Goal: Task Accomplishment & Management: Use online tool/utility

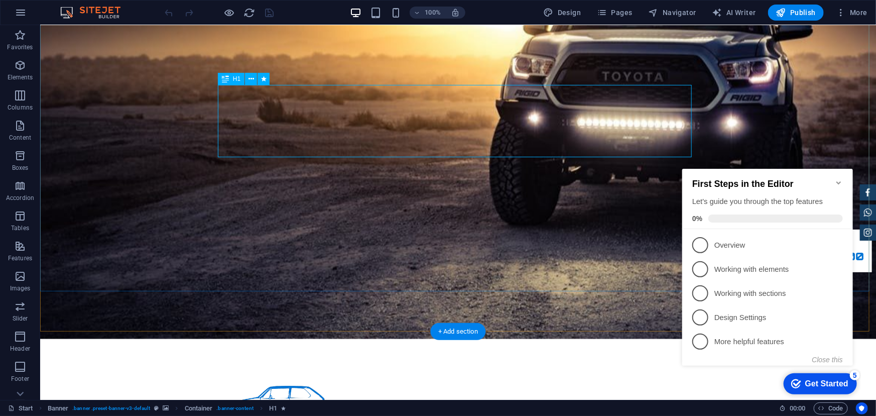
scroll to position [137, 0]
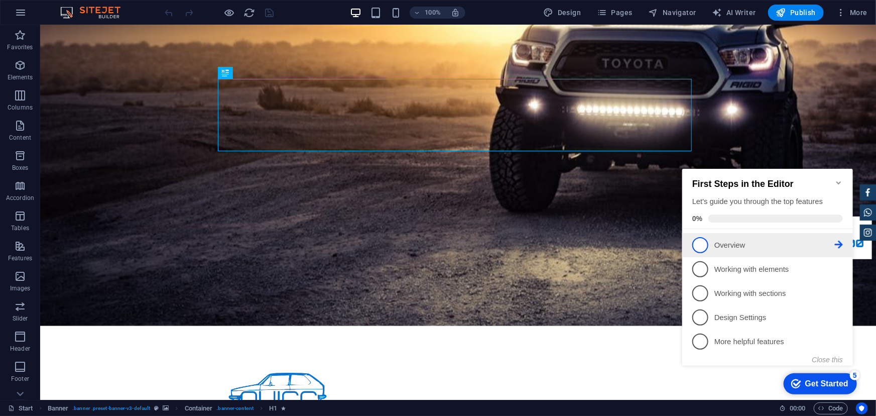
click at [752, 240] on p "Overview - incomplete" at bounding box center [774, 244] width 120 height 11
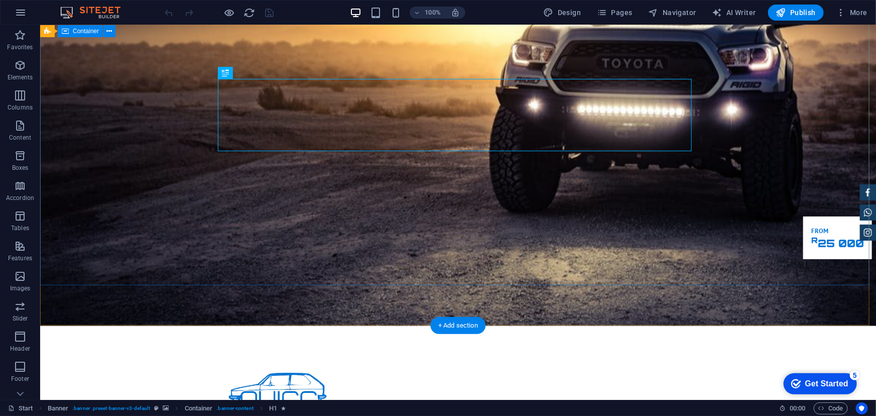
scroll to position [0, 0]
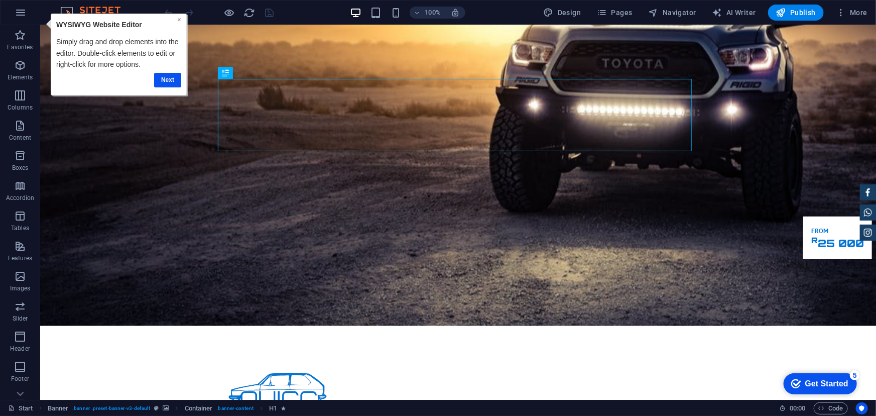
click at [180, 19] on link "×" at bounding box center [179, 19] width 4 height 8
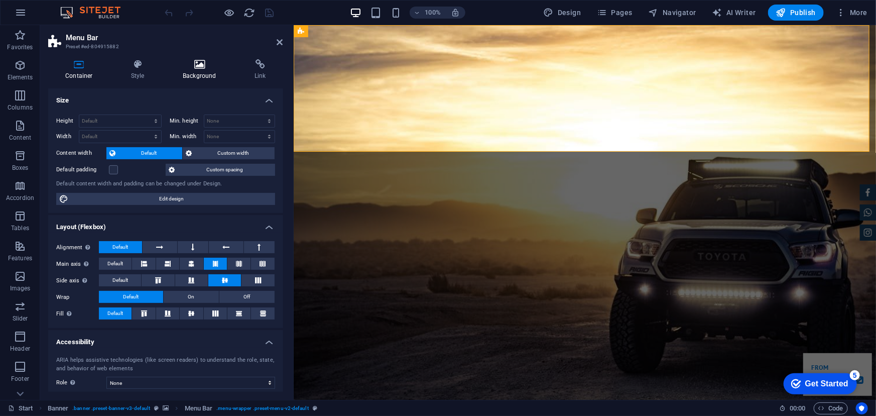
click at [205, 76] on h4 "Background" at bounding box center [202, 69] width 72 height 21
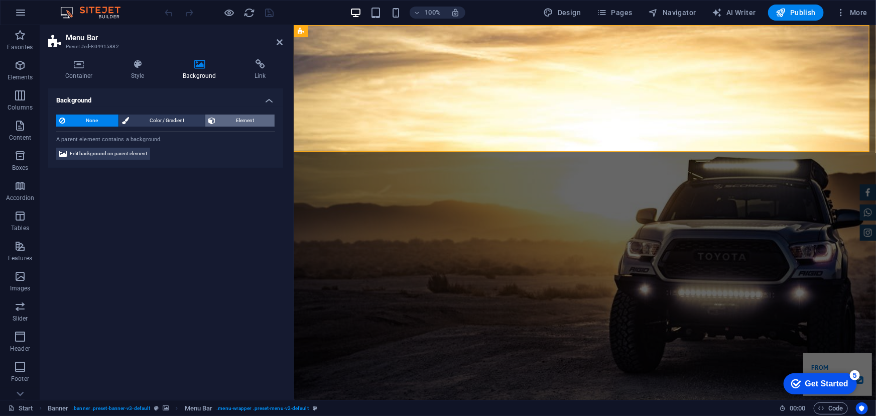
click at [240, 122] on span "Element" at bounding box center [244, 120] width 53 height 12
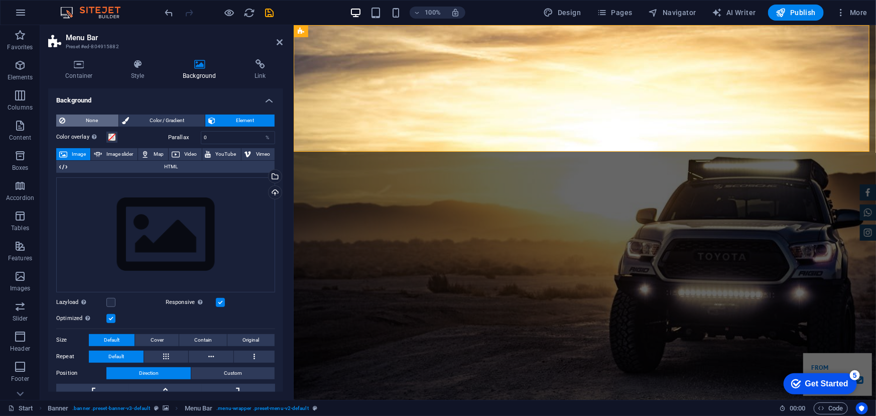
click at [82, 118] on span "None" at bounding box center [91, 120] width 47 height 12
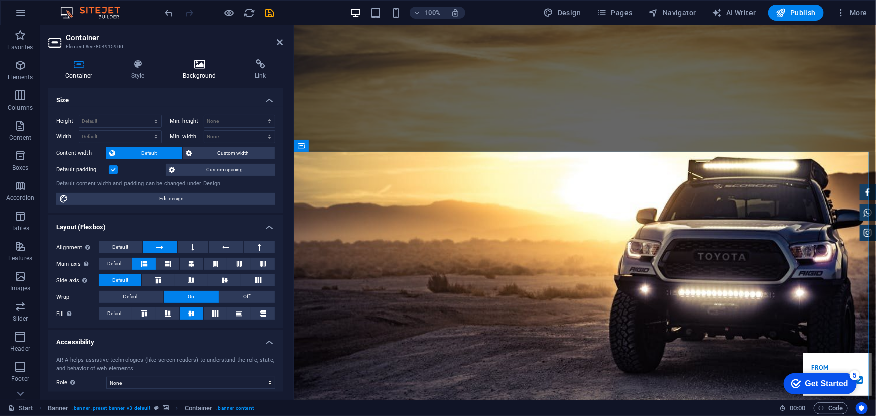
click at [204, 74] on h4 "Background" at bounding box center [202, 69] width 72 height 21
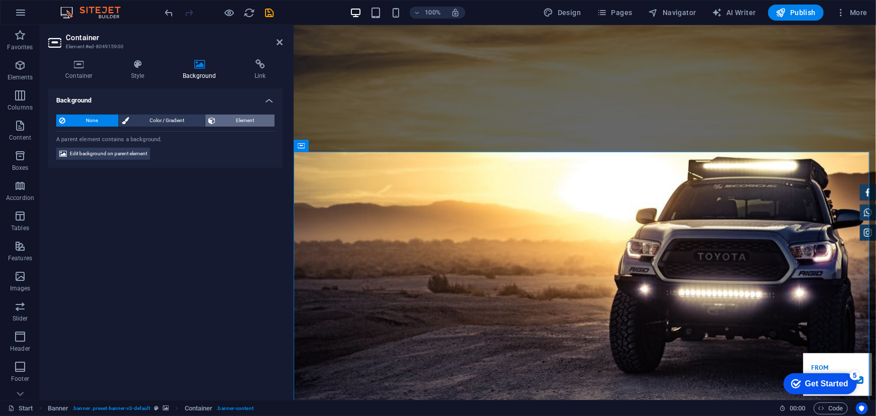
click at [221, 119] on span "Element" at bounding box center [244, 120] width 53 height 12
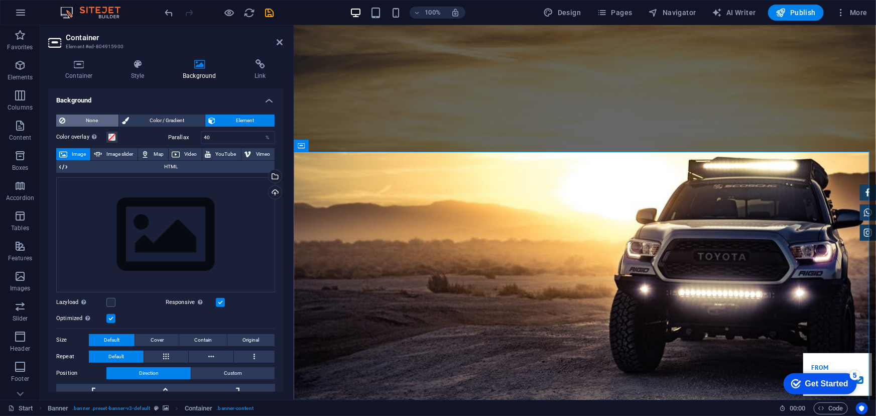
click at [83, 115] on span "None" at bounding box center [91, 120] width 47 height 12
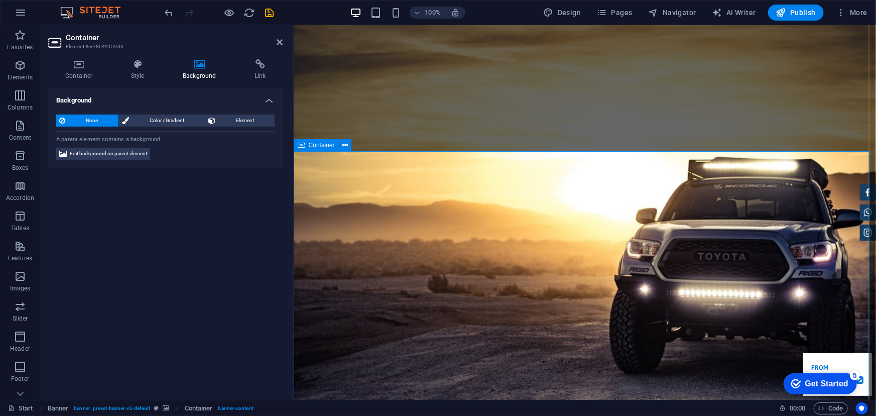
scroll to position [182, 0]
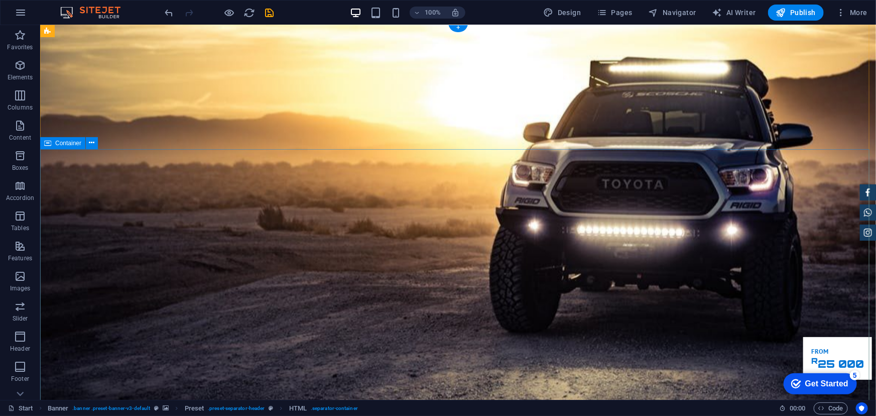
scroll to position [0, 0]
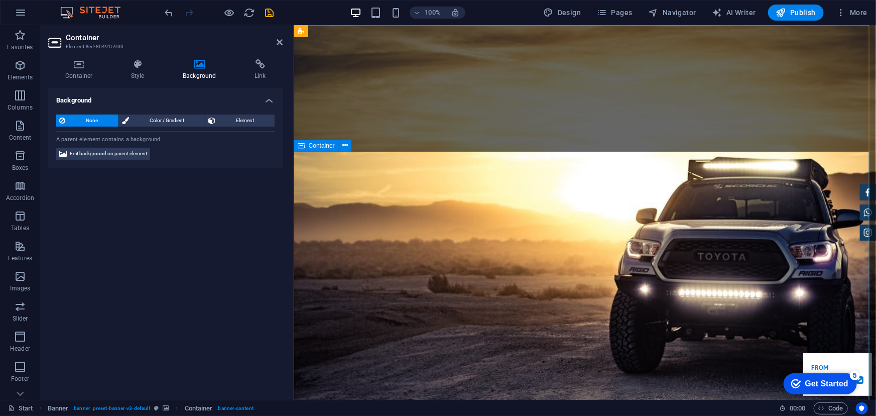
click at [624, 6] on button "Pages" at bounding box center [614, 13] width 43 height 16
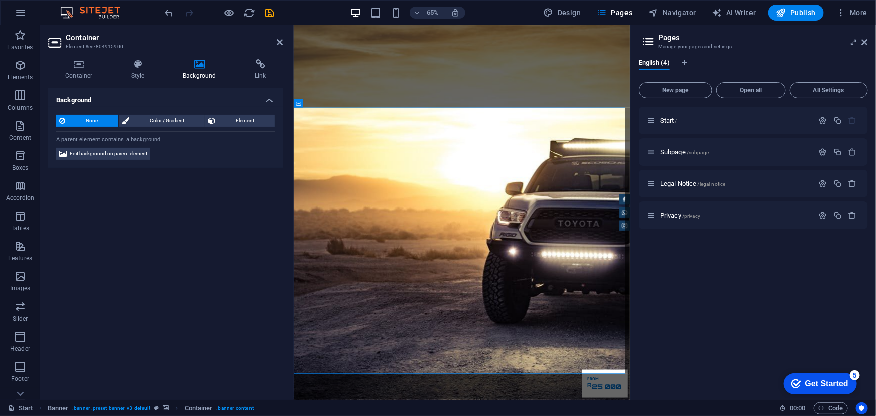
click at [195, 189] on div "Background None Color / Gradient Element Stretch background to full-width Color…" at bounding box center [165, 239] width 235 height 303
drag, startPoint x: 668, startPoint y: 482, endPoint x: 659, endPoint y: 485, distance: 9.0
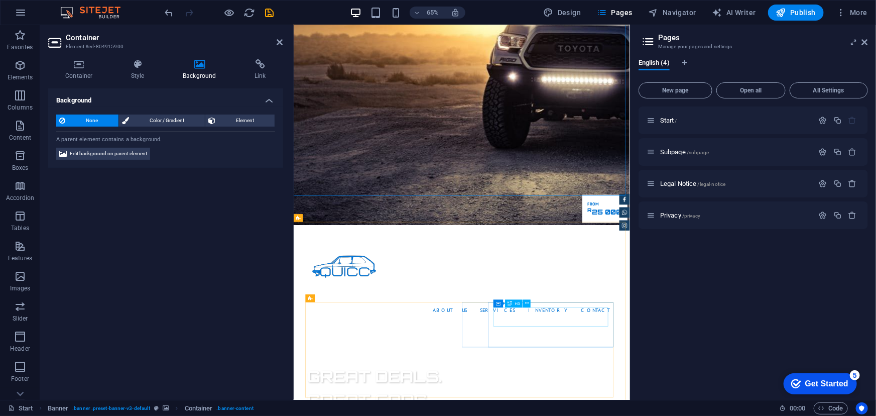
scroll to position [274, 0]
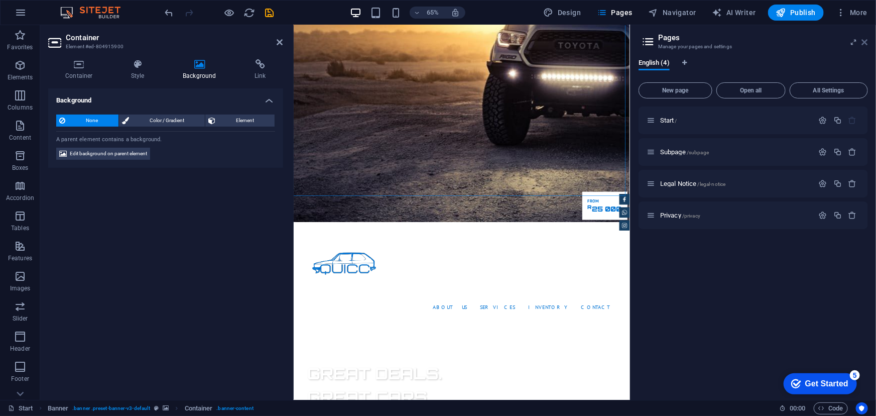
click at [865, 41] on icon at bounding box center [865, 42] width 6 height 8
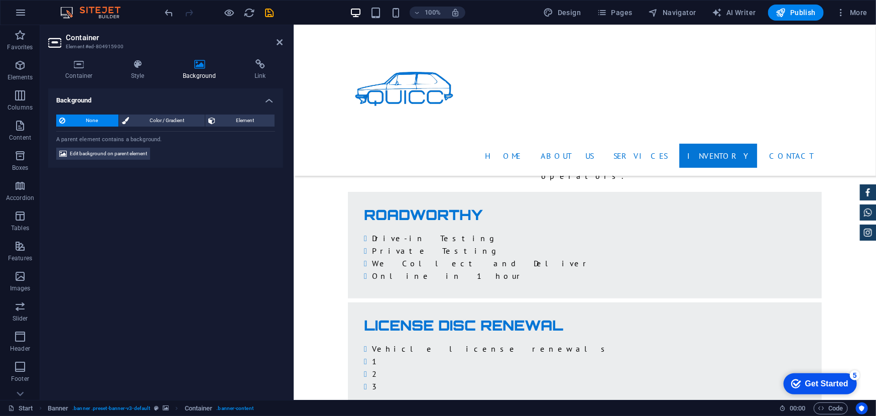
scroll to position [2036, 0]
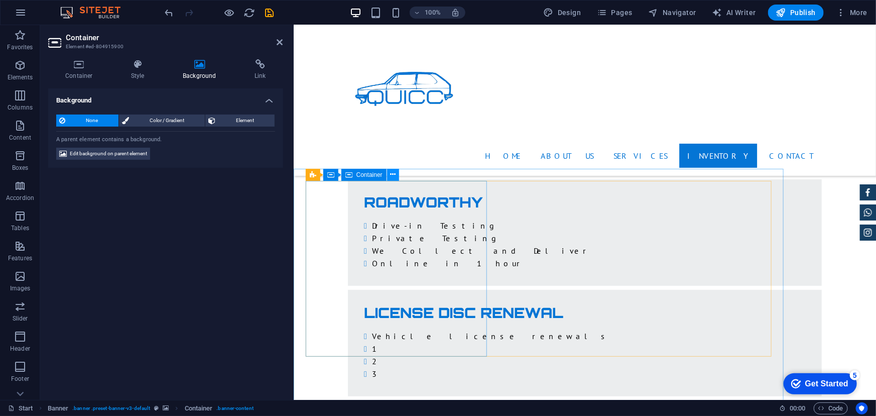
click at [395, 173] on icon at bounding box center [393, 174] width 6 height 11
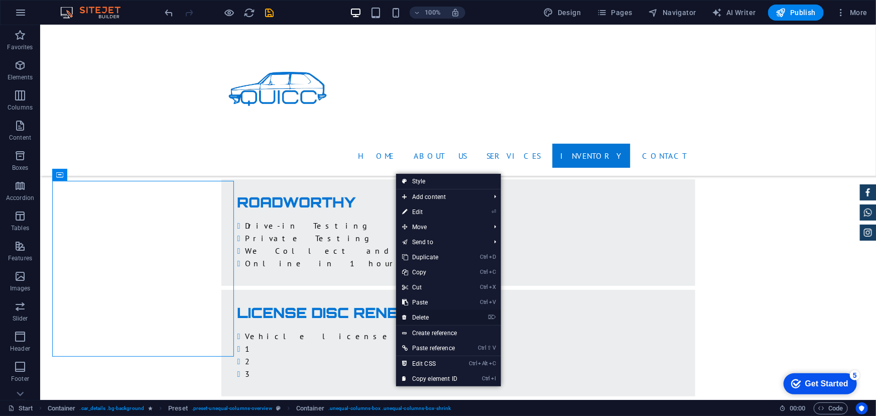
click at [441, 315] on link "⌦ Delete" at bounding box center [429, 317] width 67 height 15
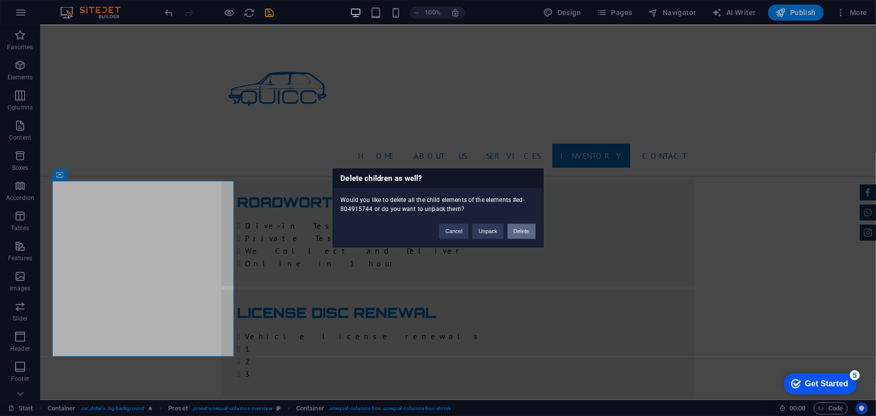
click at [522, 228] on button "Delete" at bounding box center [521, 231] width 28 height 15
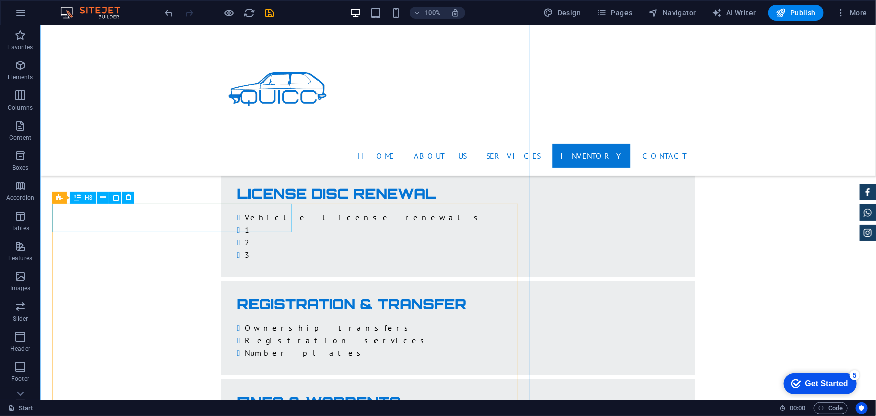
scroll to position [1991, 0]
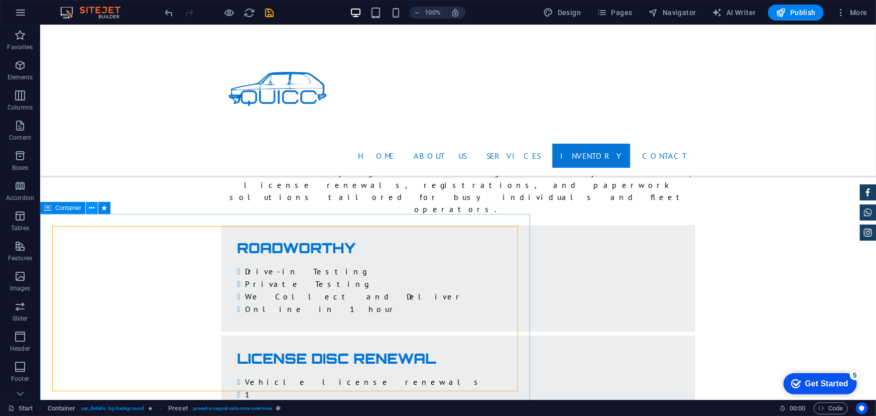
click at [87, 203] on button at bounding box center [92, 208] width 12 height 12
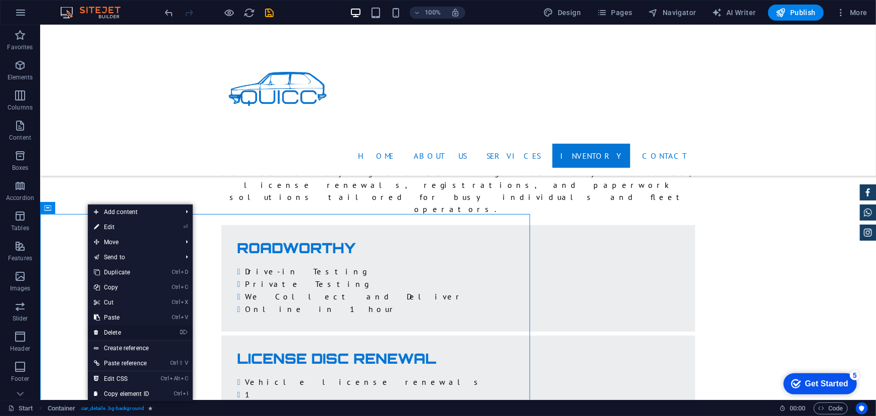
click at [123, 330] on link "⌦ Delete" at bounding box center [121, 332] width 67 height 15
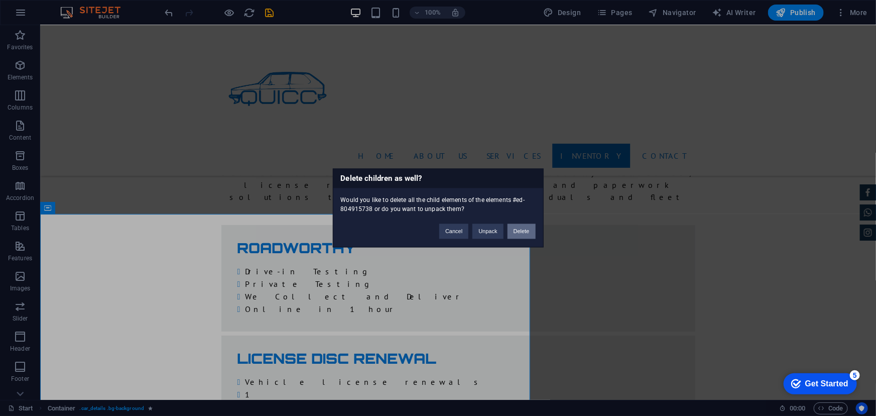
click at [517, 229] on button "Delete" at bounding box center [521, 231] width 28 height 15
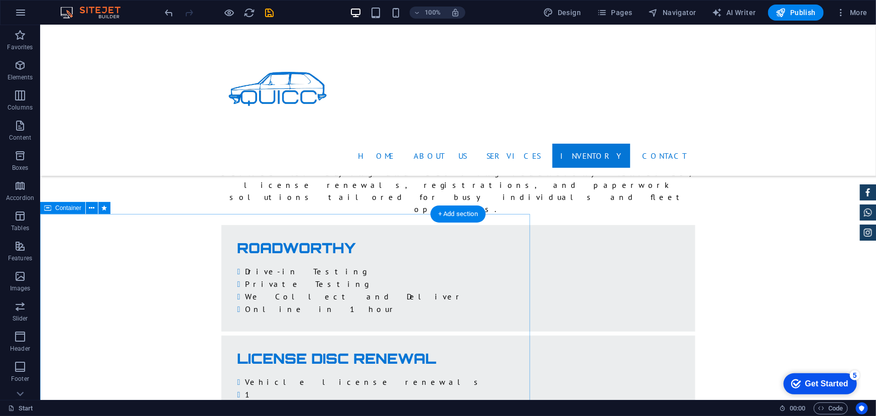
click at [89, 207] on icon at bounding box center [92, 208] width 6 height 11
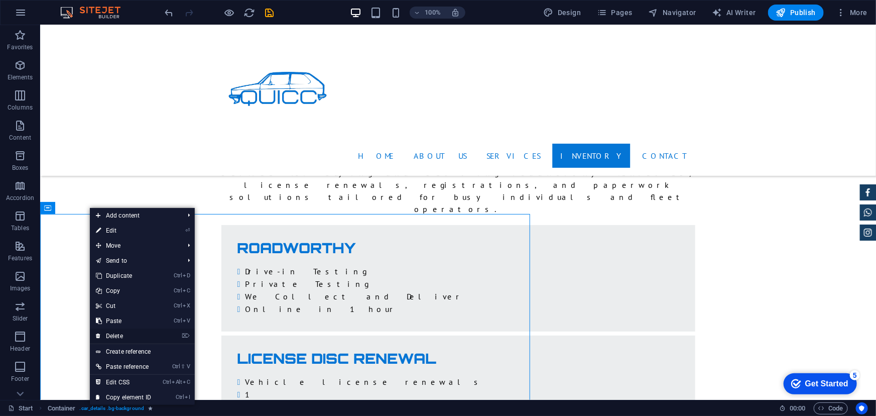
click at [119, 336] on link "⌦ Delete" at bounding box center [123, 335] width 67 height 15
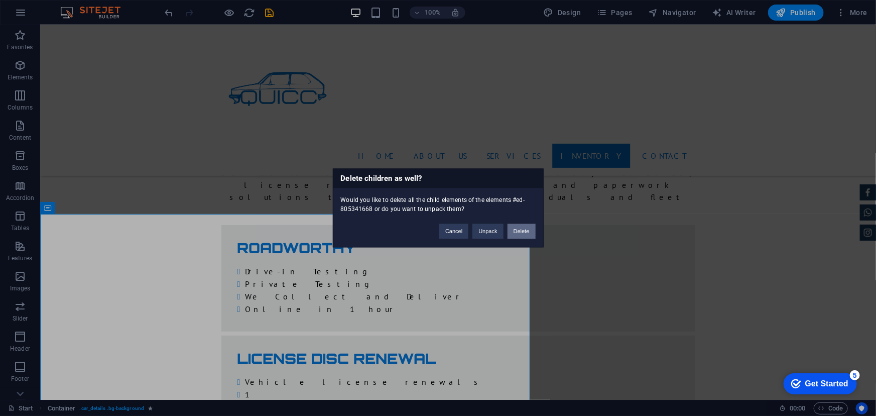
click at [523, 227] on button "Delete" at bounding box center [521, 231] width 28 height 15
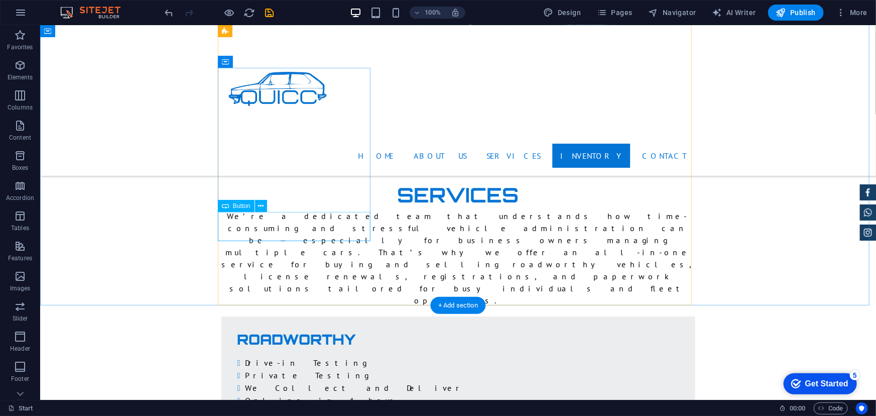
scroll to position [2082, 0]
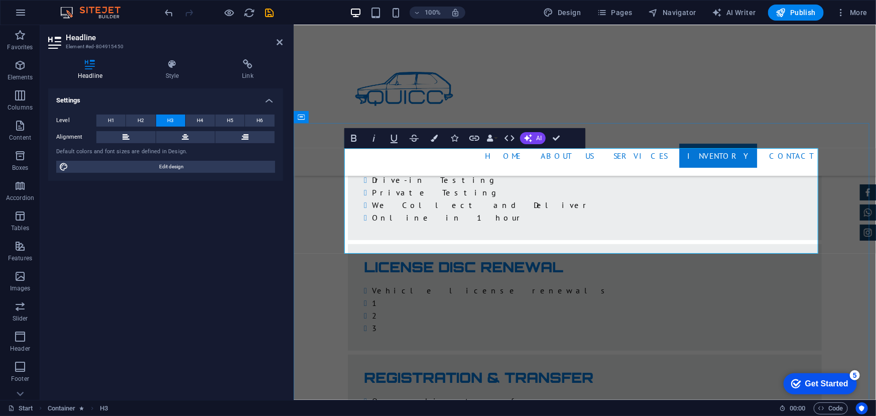
click at [272, 7] on icon "save" at bounding box center [270, 13] width 12 height 12
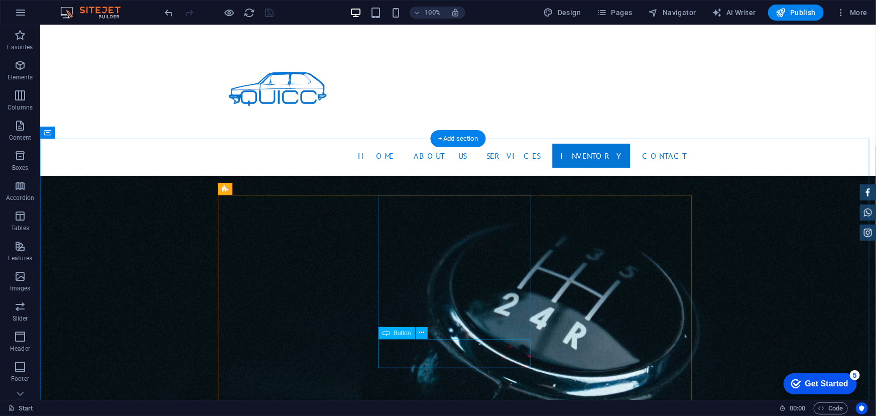
scroll to position [1489, 0]
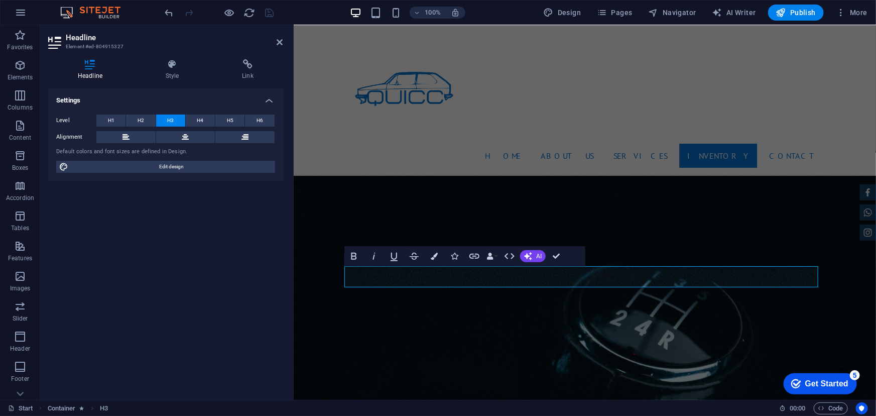
click at [261, 237] on div "Settings Level H1 H2 H3 H4 H5 H6 Alignment Default colors and font sizes are de…" at bounding box center [165, 239] width 235 height 303
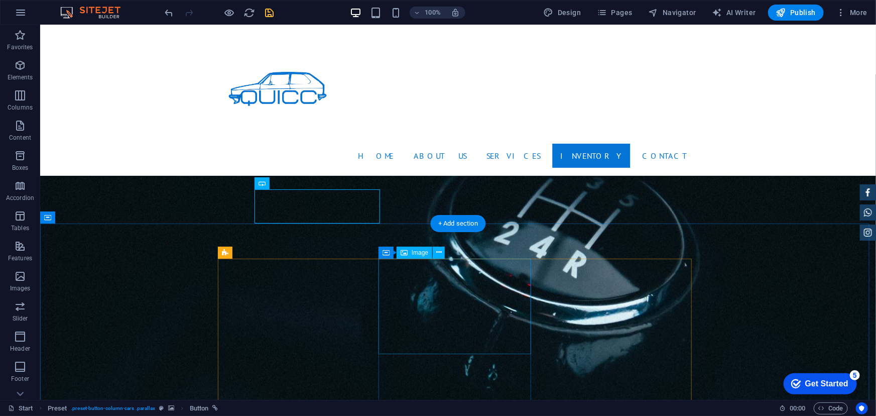
scroll to position [1443, 0]
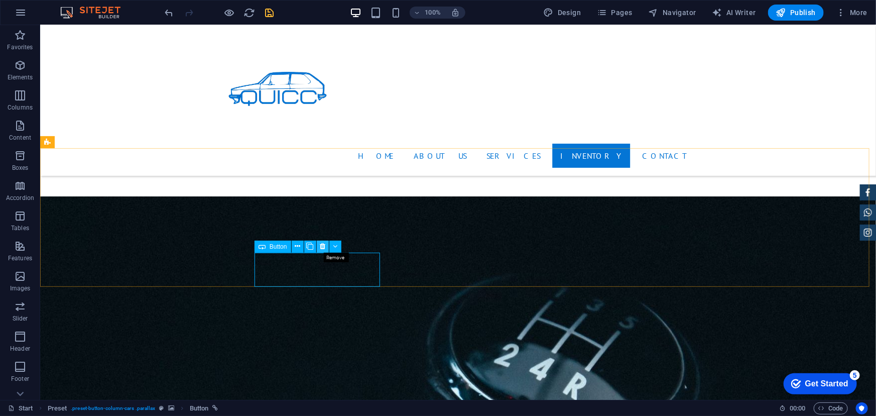
click at [324, 249] on icon at bounding box center [323, 246] width 6 height 11
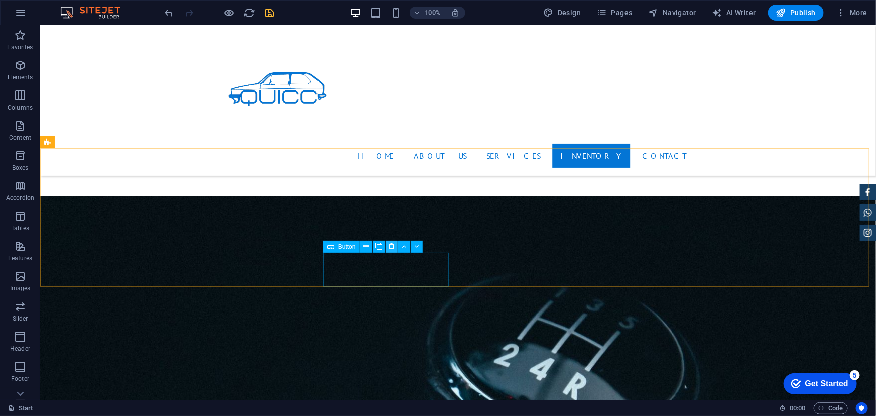
click at [392, 249] on icon at bounding box center [391, 246] width 6 height 11
click at [458, 249] on icon at bounding box center [460, 246] width 6 height 11
click at [459, 245] on icon at bounding box center [460, 246] width 6 height 11
click at [460, 249] on icon at bounding box center [460, 246] width 6 height 11
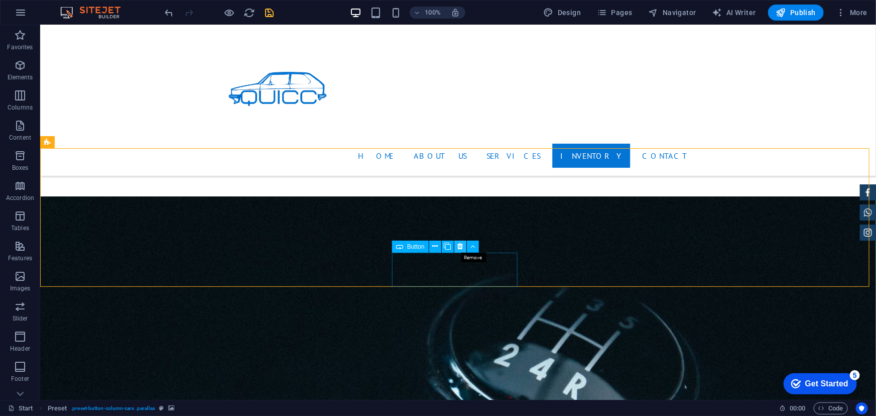
click at [461, 248] on icon at bounding box center [460, 246] width 6 height 11
click at [458, 249] on icon at bounding box center [460, 246] width 6 height 11
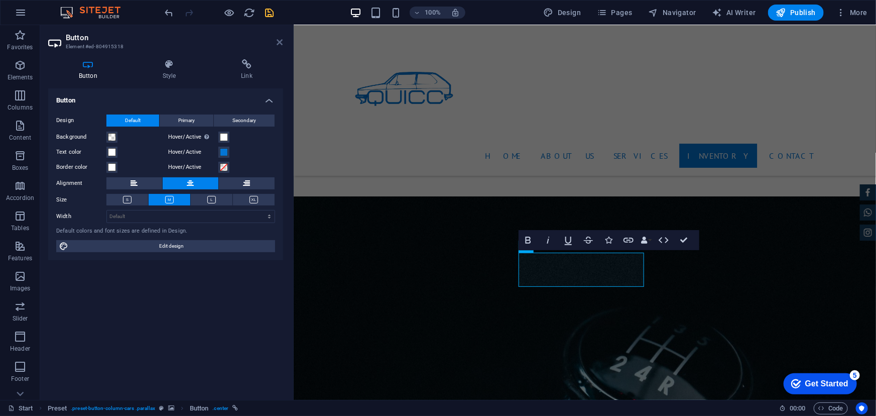
click at [277, 41] on icon at bounding box center [280, 42] width 6 height 8
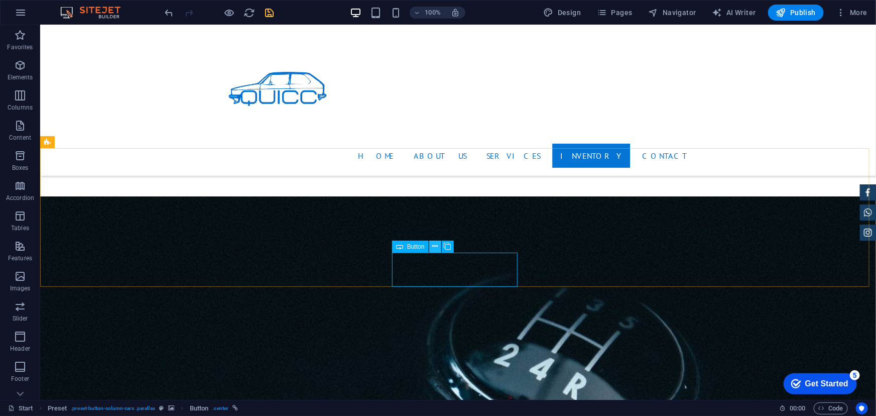
click at [435, 246] on icon at bounding box center [435, 246] width 6 height 11
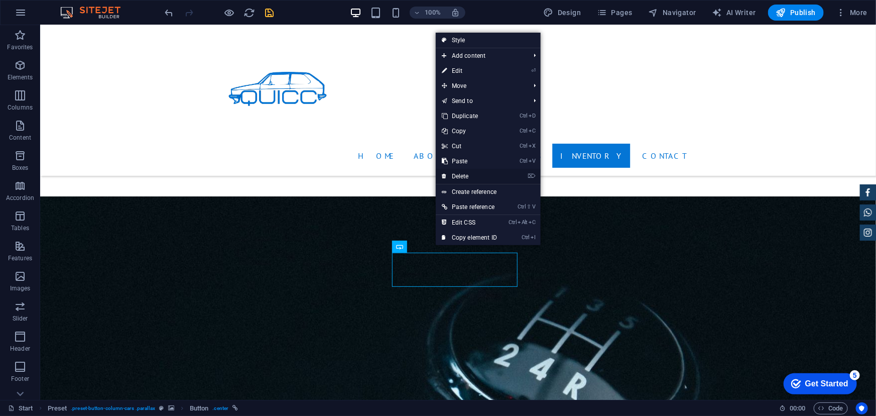
click at [470, 175] on link "⌦ Delete" at bounding box center [469, 176] width 67 height 15
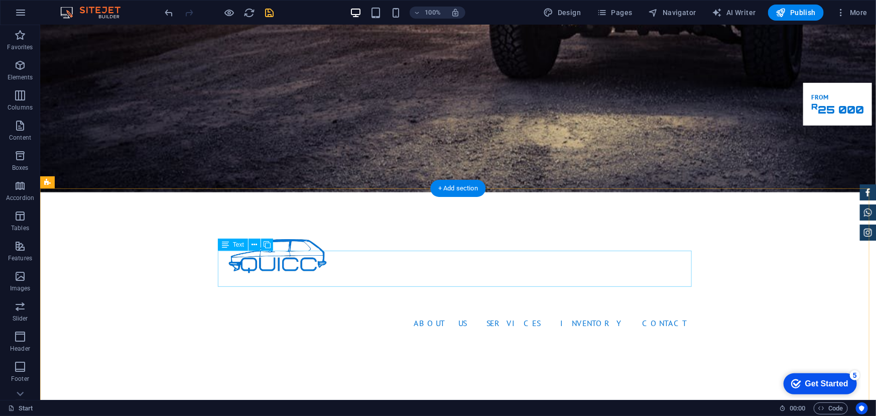
scroll to position [274, 0]
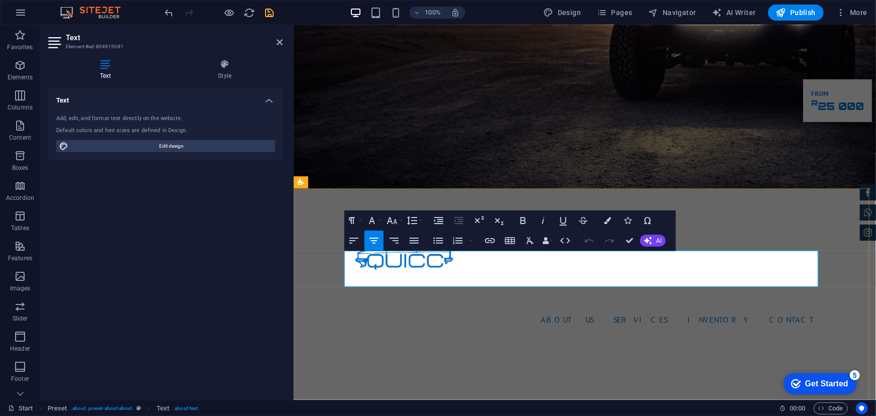
drag, startPoint x: 360, startPoint y: 253, endPoint x: 671, endPoint y: 283, distance: 312.6
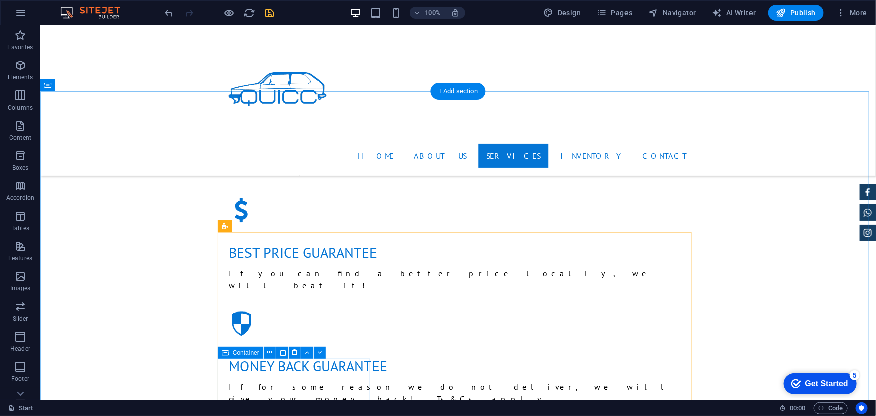
scroll to position [1095, 0]
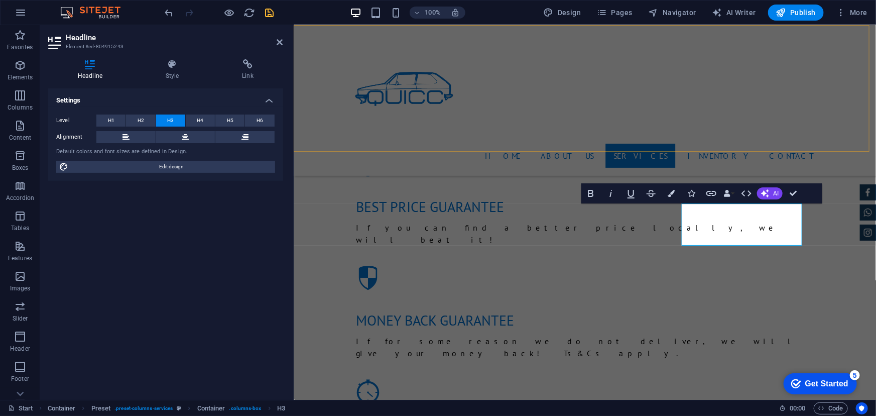
click at [624, 142] on div "Home About us Services Inventory Contact" at bounding box center [584, 100] width 582 height 151
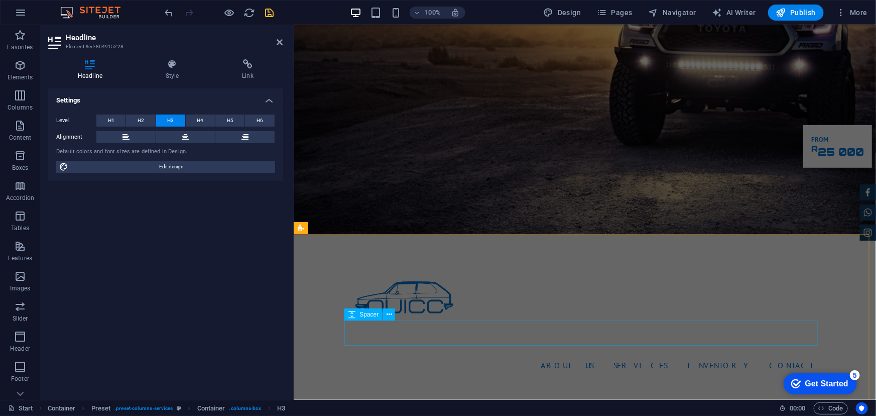
scroll to position [0, 0]
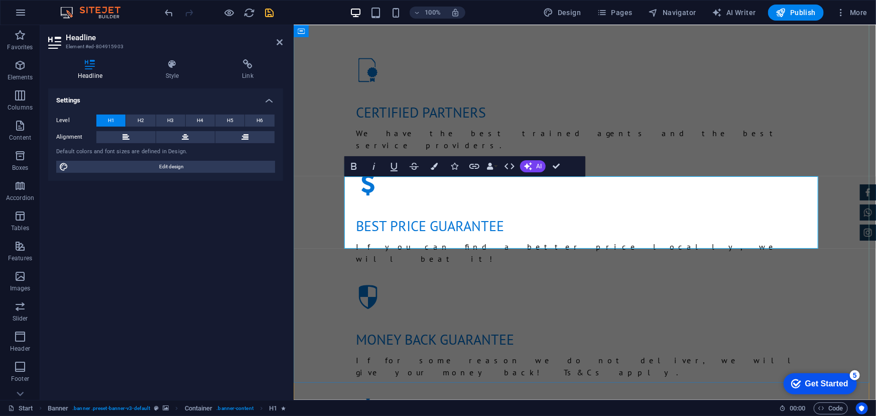
scroll to position [40, 0]
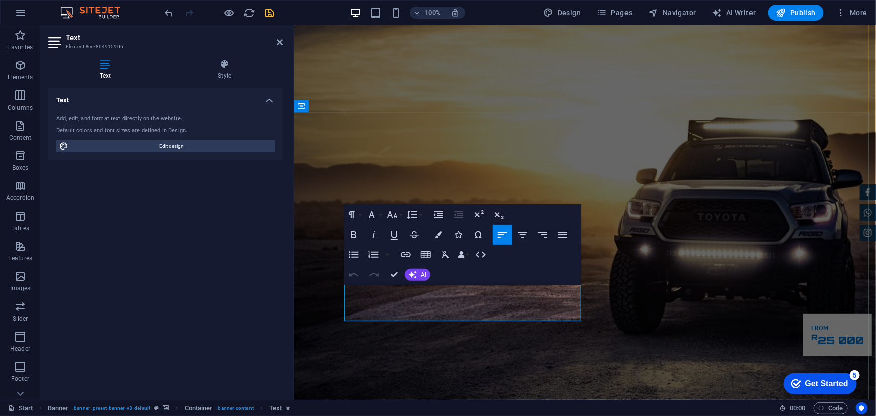
drag, startPoint x: 347, startPoint y: 289, endPoint x: 468, endPoint y: 310, distance: 122.9
copy span "Whether you're buying or selling a car, need roadworthy certification, or want …"
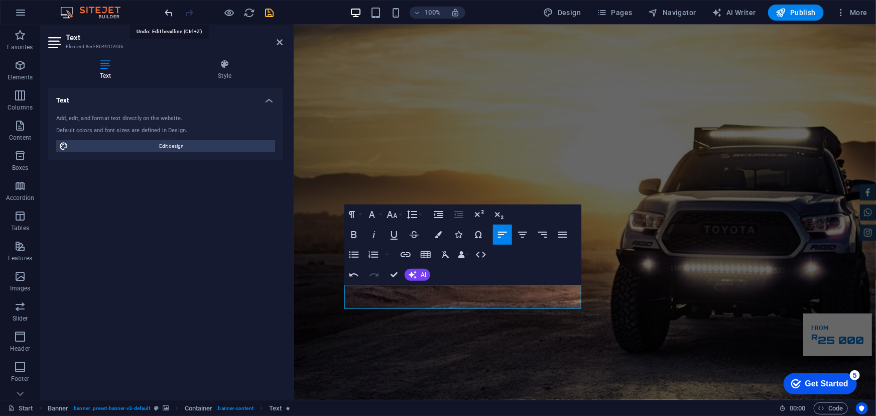
click at [170, 13] on icon "undo" at bounding box center [170, 13] width 12 height 12
click at [173, 13] on icon "undo" at bounding box center [170, 13] width 12 height 12
drag, startPoint x: 570, startPoint y: 301, endPoint x: 331, endPoint y: 285, distance: 240.0
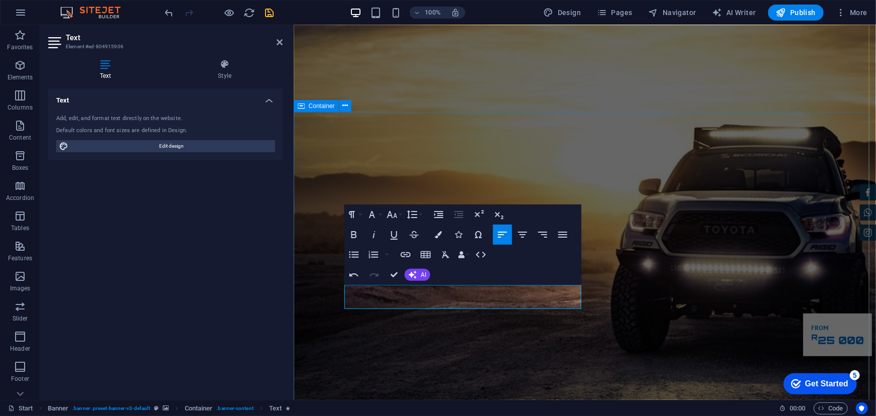
drag, startPoint x: 520, startPoint y: 303, endPoint x: 341, endPoint y: 273, distance: 181.7
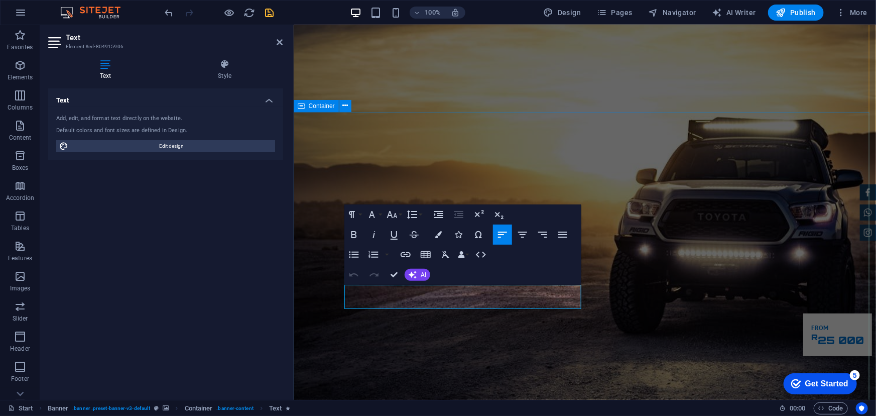
drag, startPoint x: 486, startPoint y: 301, endPoint x: 341, endPoint y: 282, distance: 145.7
click at [372, 218] on icon "button" at bounding box center [372, 214] width 12 height 12
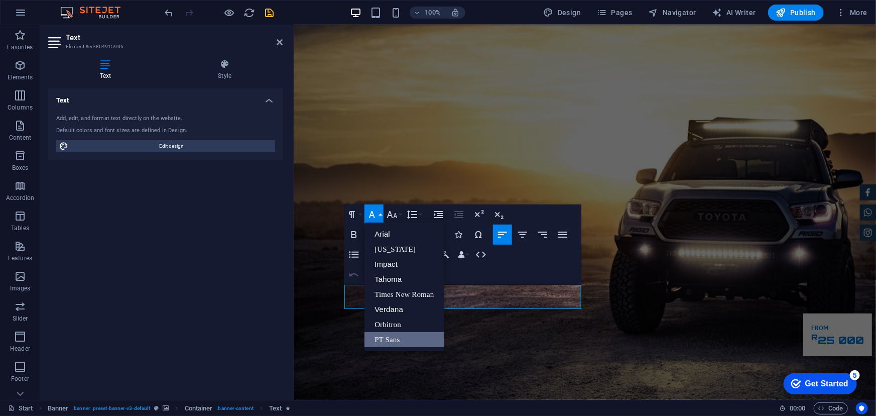
scroll to position [0, 0]
click at [372, 218] on icon "button" at bounding box center [372, 214] width 12 height 12
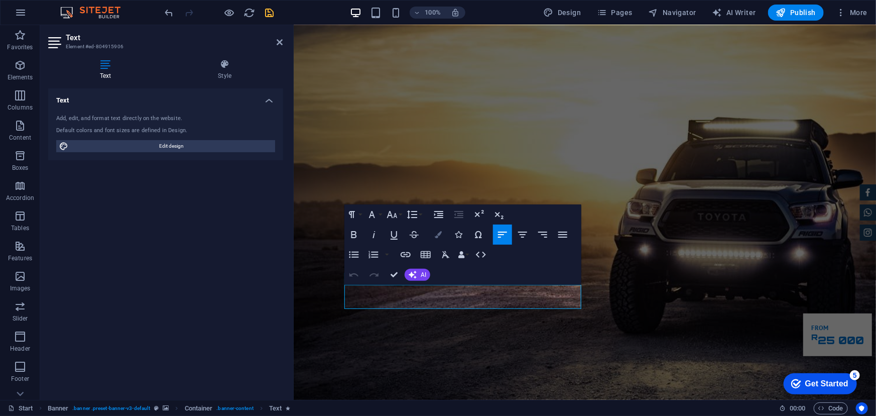
click at [439, 234] on icon "button" at bounding box center [438, 234] width 7 height 7
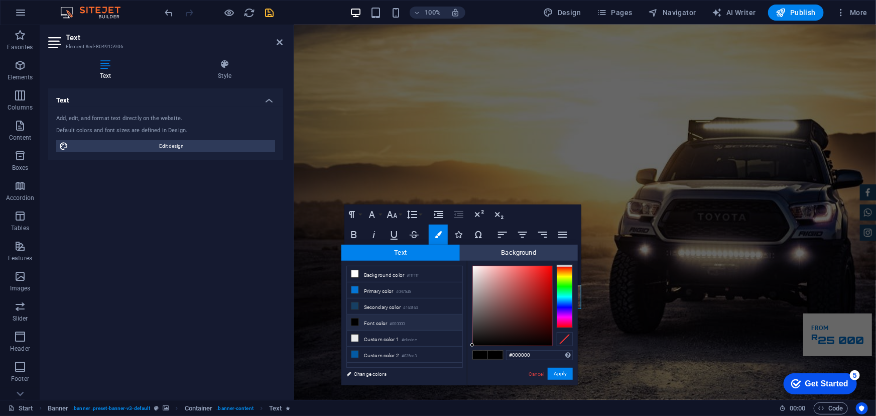
click at [353, 321] on icon at bounding box center [354, 321] width 7 height 7
drag, startPoint x: 484, startPoint y: 332, endPoint x: 462, endPoint y: 258, distance: 76.9
click at [462, 258] on div "Text Background less Background color #ffffff Primary color #0475d5 Secondary c…" at bounding box center [459, 314] width 236 height 141
click at [447, 250] on span "Text" at bounding box center [400, 252] width 118 height 16
type input "#ffffff"
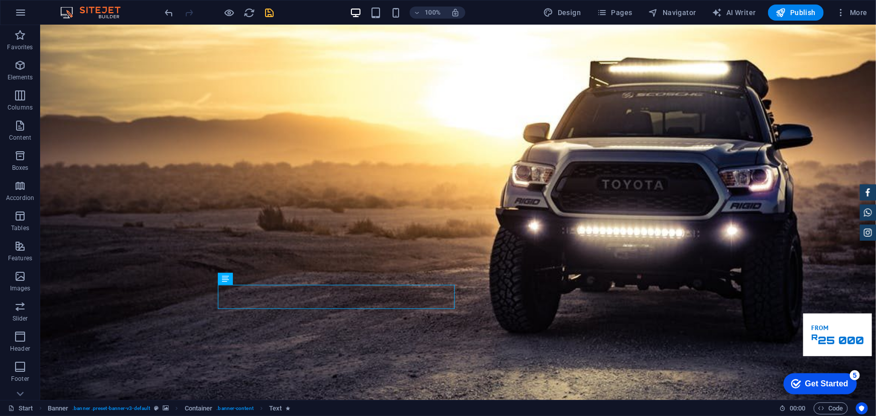
click at [234, 298] on div "H1 Banner Container Banner Menu Bar Image Spacer Container Text Preset HTML Pre…" at bounding box center [458, 212] width 836 height 374
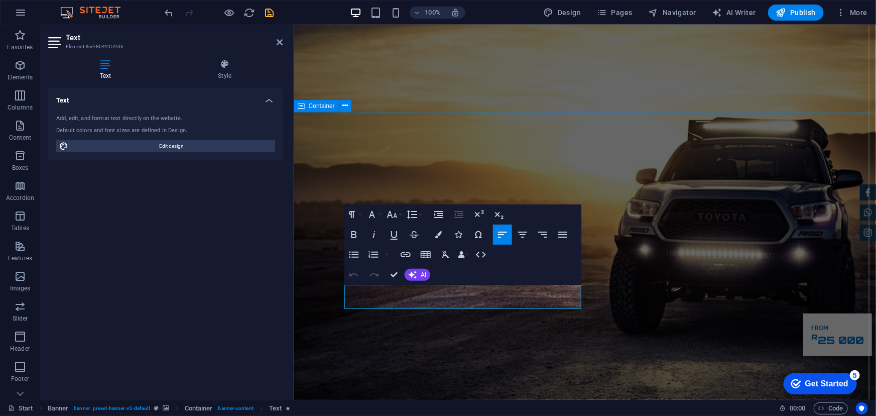
drag, startPoint x: 517, startPoint y: 300, endPoint x: 300, endPoint y: 281, distance: 218.2
click at [437, 236] on icon "button" at bounding box center [438, 234] width 7 height 7
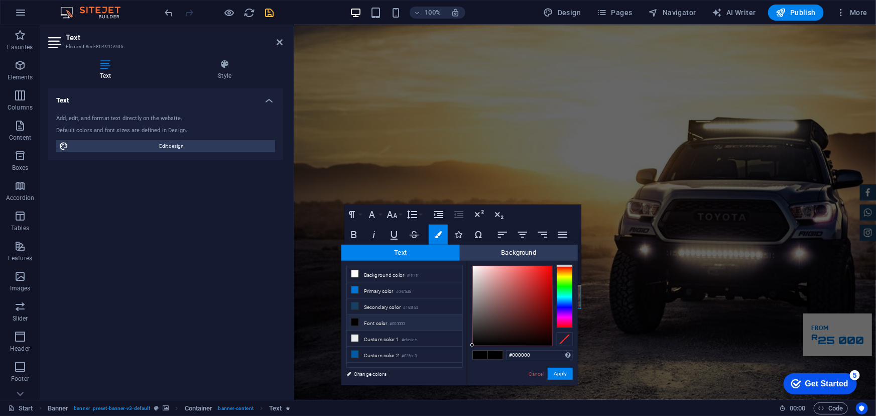
click at [356, 320] on icon at bounding box center [354, 321] width 7 height 7
drag, startPoint x: 472, startPoint y: 335, endPoint x: 466, endPoint y: 252, distance: 83.6
click at [466, 252] on div "Text Background less Background color #ffffff Primary color #0475d5 Secondary c…" at bounding box center [459, 314] width 236 height 141
click at [432, 250] on span "Text" at bounding box center [400, 252] width 118 height 16
click at [453, 253] on span "Text" at bounding box center [400, 252] width 118 height 16
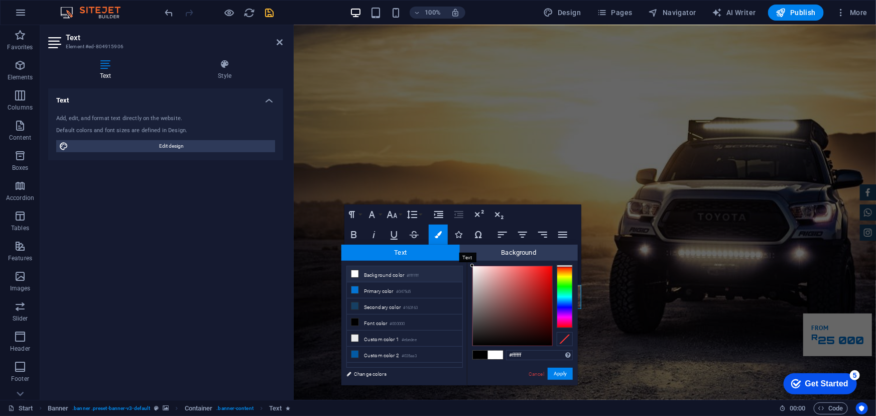
click at [439, 245] on span "Text" at bounding box center [400, 252] width 118 height 16
drag, startPoint x: 471, startPoint y: 259, endPoint x: 470, endPoint y: 265, distance: 5.2
click at [470, 265] on div at bounding box center [472, 266] width 4 height 4
type input "#ffffff"
click at [472, 264] on div at bounding box center [472, 266] width 4 height 4
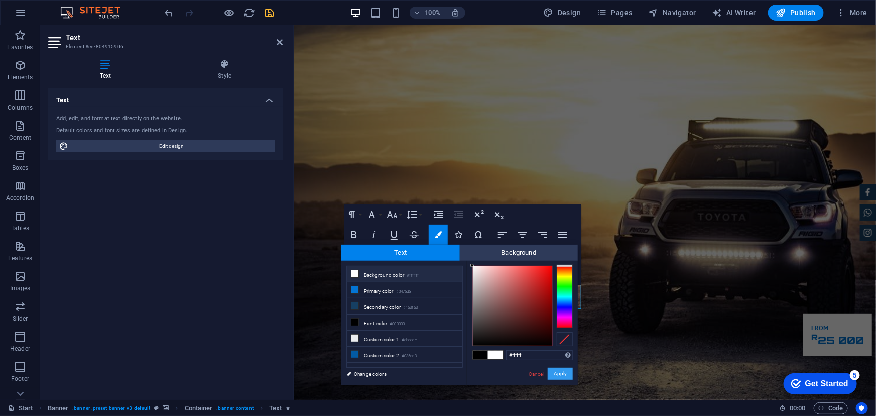
drag, startPoint x: 561, startPoint y: 374, endPoint x: 268, endPoint y: 349, distance: 294.7
click at [561, 374] on button "Apply" at bounding box center [560, 373] width 25 height 12
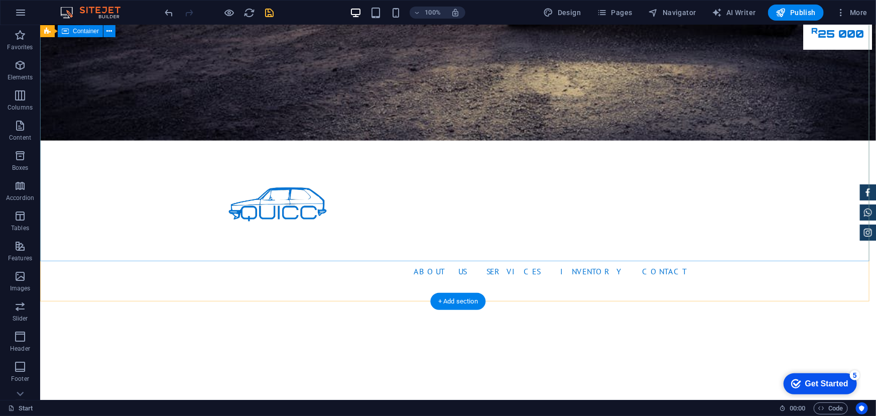
scroll to position [411, 0]
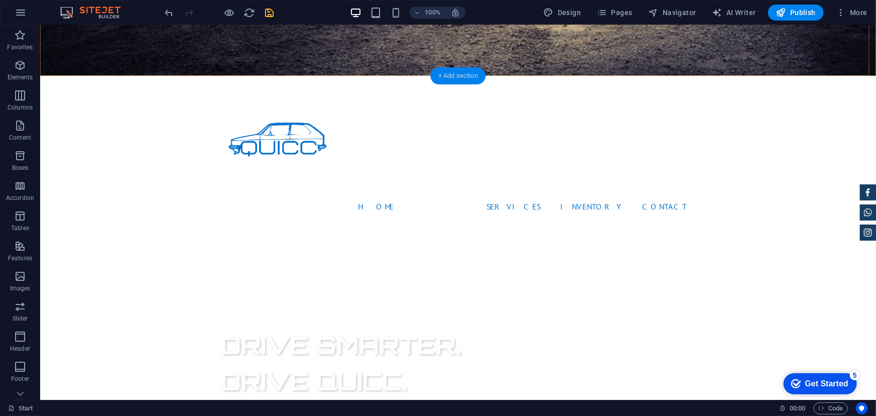
click at [457, 73] on div "+ Add section" at bounding box center [458, 75] width 56 height 17
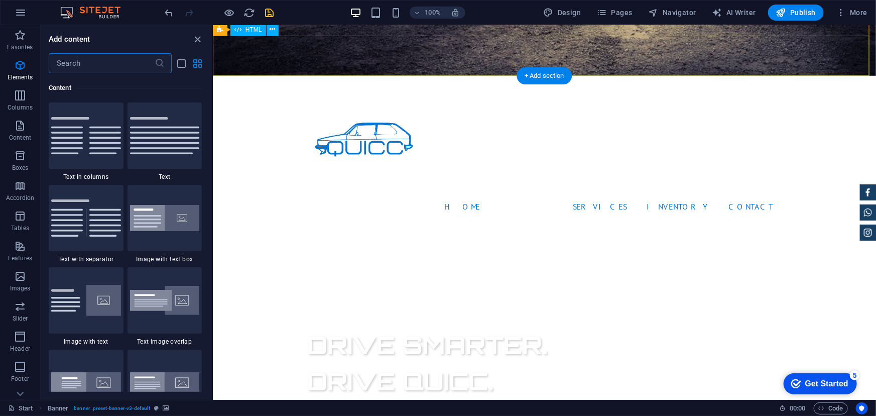
scroll to position [1756, 0]
click at [186, 64] on icon "list-view" at bounding box center [182, 64] width 12 height 12
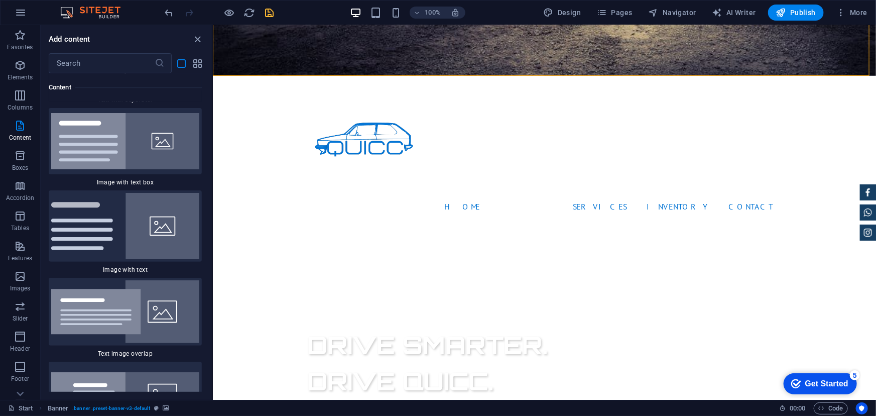
scroll to position [5682, 0]
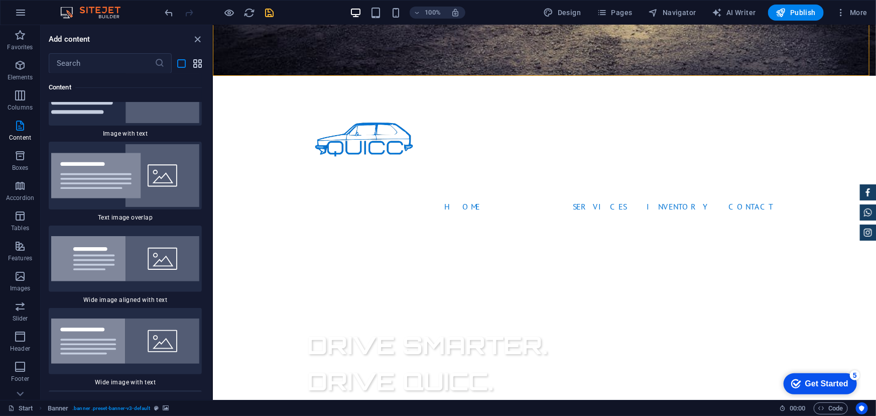
click at [194, 65] on icon "grid-view" at bounding box center [198, 64] width 12 height 12
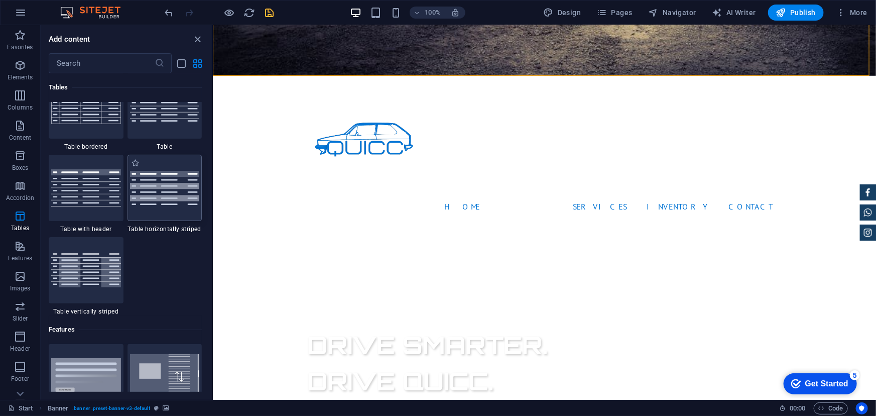
scroll to position [3825, 0]
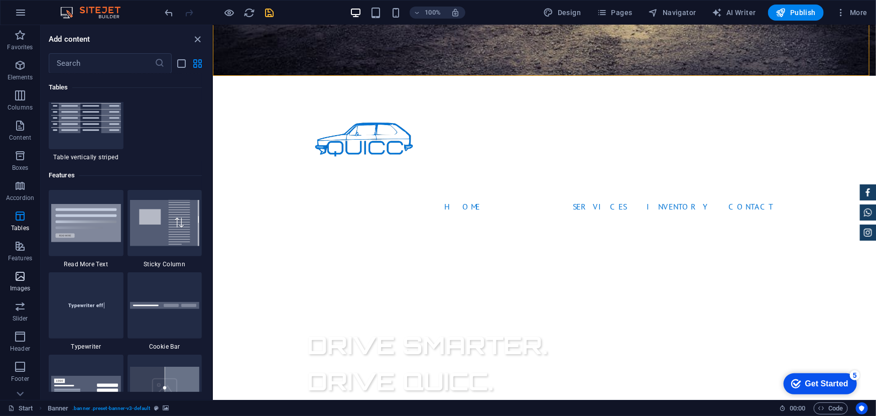
click at [16, 284] on p "Images" at bounding box center [20, 288] width 21 height 8
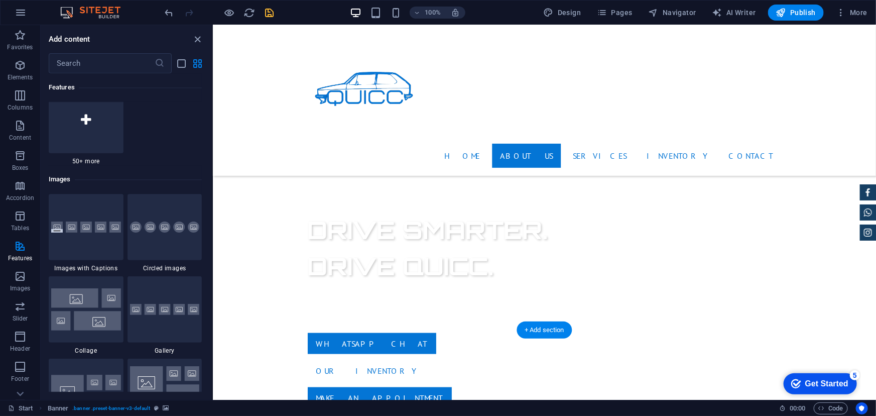
scroll to position [502, 0]
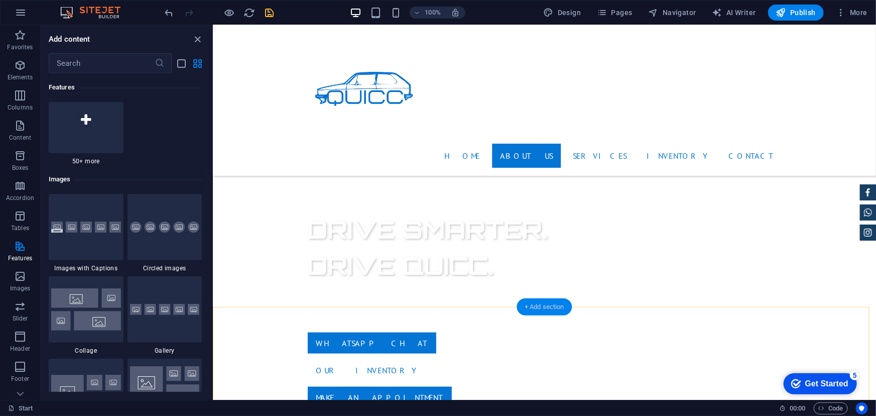
click at [545, 304] on div "+ Add section" at bounding box center [544, 306] width 56 height 17
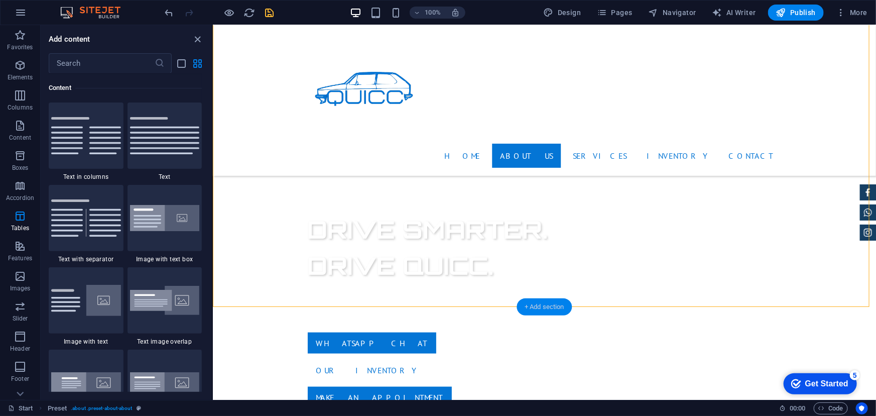
scroll to position [1756, 0]
click at [545, 304] on div "+ Add section" at bounding box center [544, 306] width 56 height 17
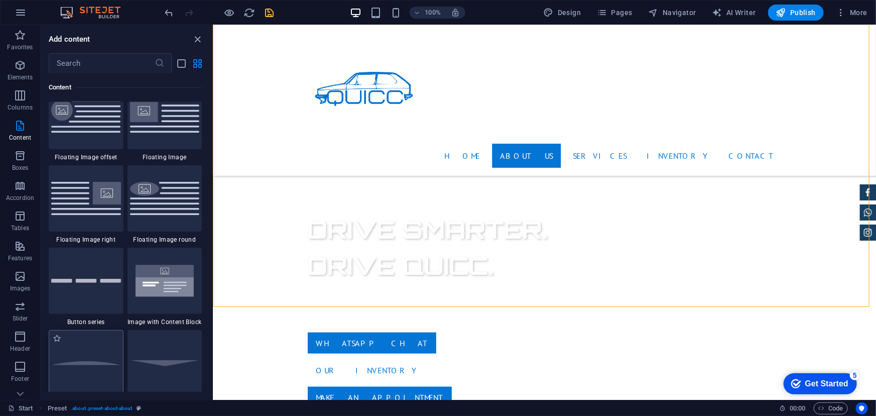
scroll to position [2258, 0]
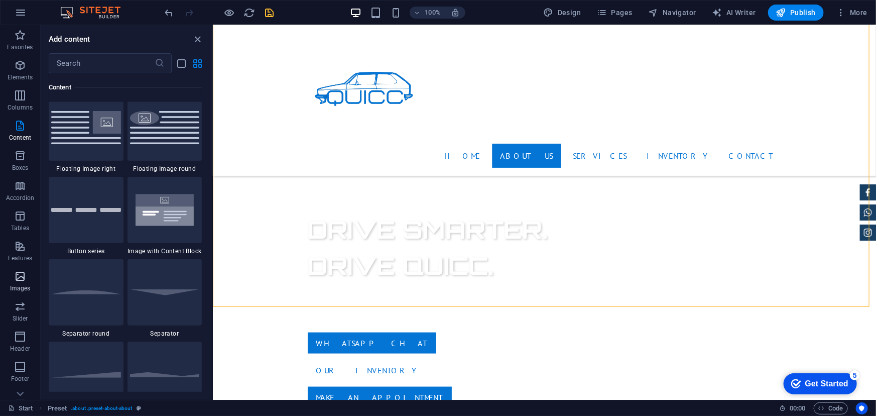
click at [17, 280] on icon "button" at bounding box center [20, 276] width 12 height 12
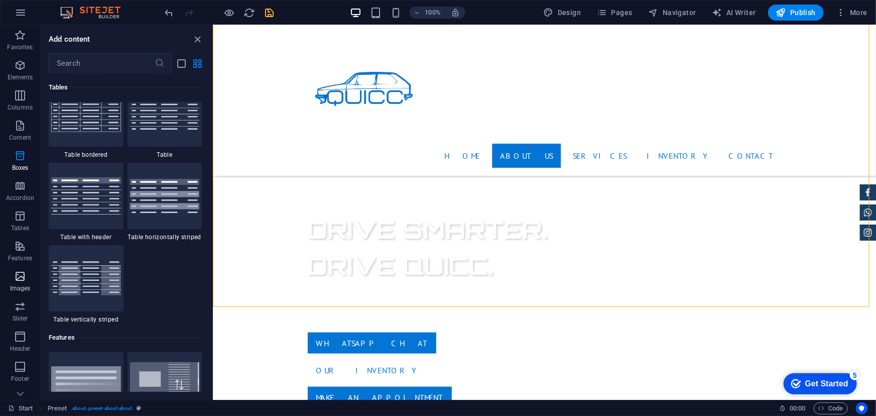
scroll to position [5089, 0]
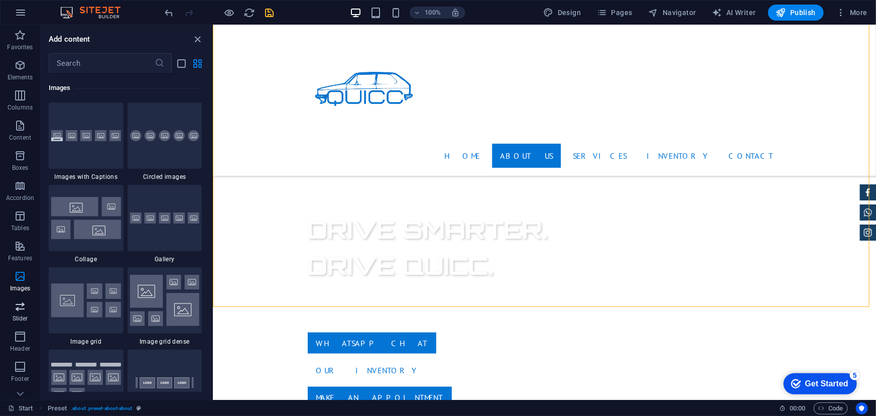
click at [15, 316] on p "Slider" at bounding box center [21, 318] width 16 height 8
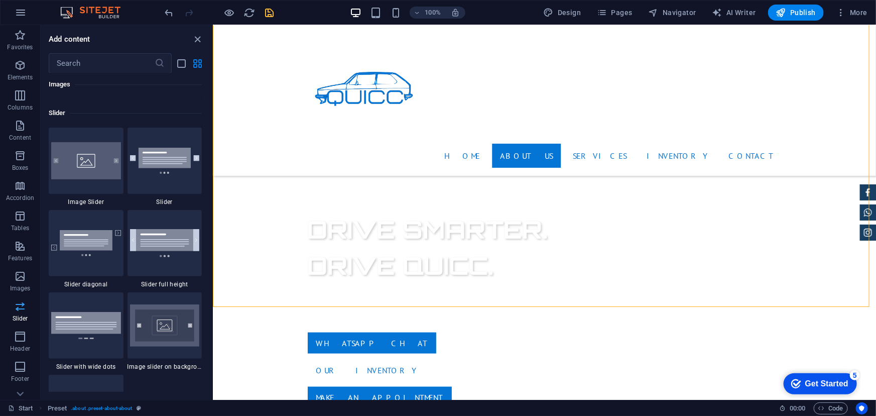
scroll to position [5689, 0]
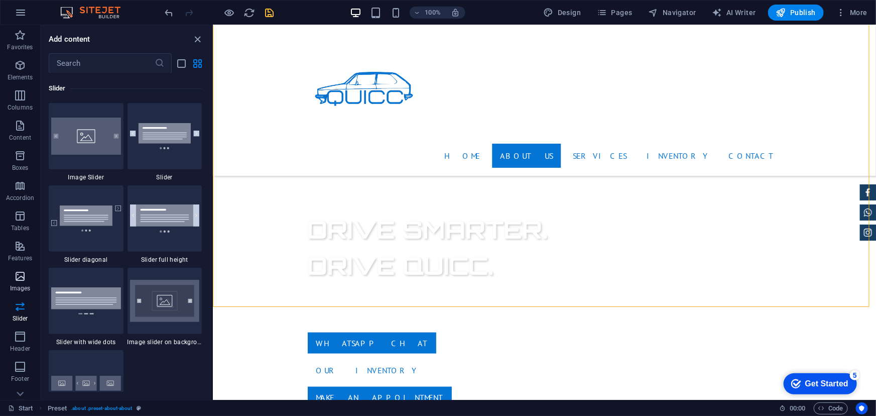
click at [20, 289] on p "Images" at bounding box center [20, 288] width 21 height 8
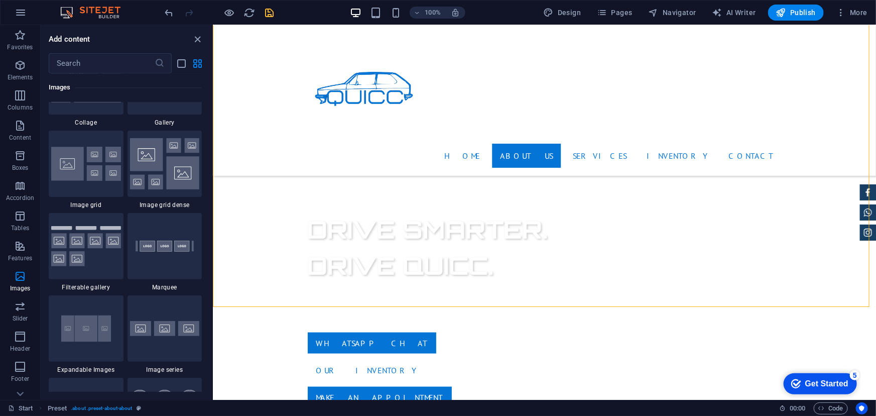
scroll to position [5135, 0]
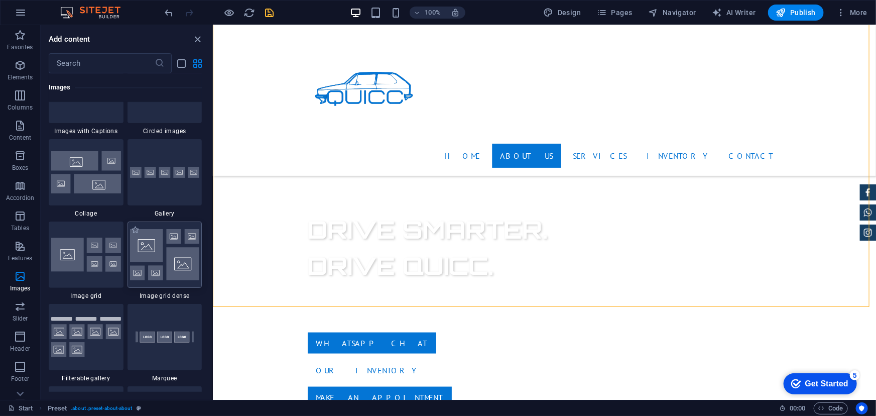
click at [171, 267] on img at bounding box center [165, 254] width 70 height 51
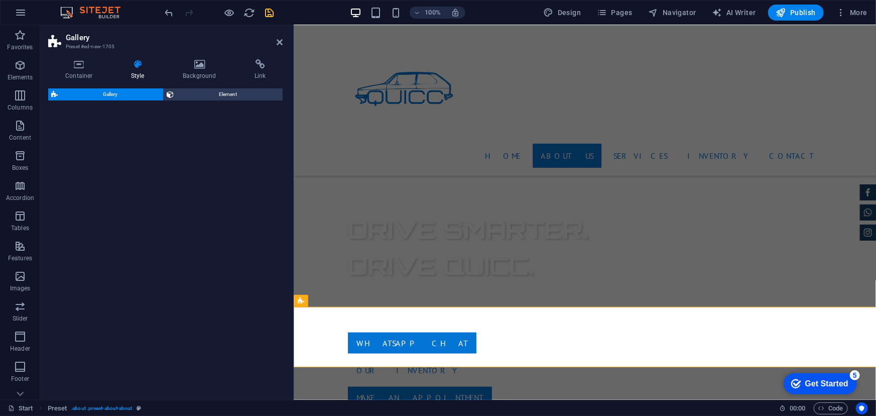
select select "rem"
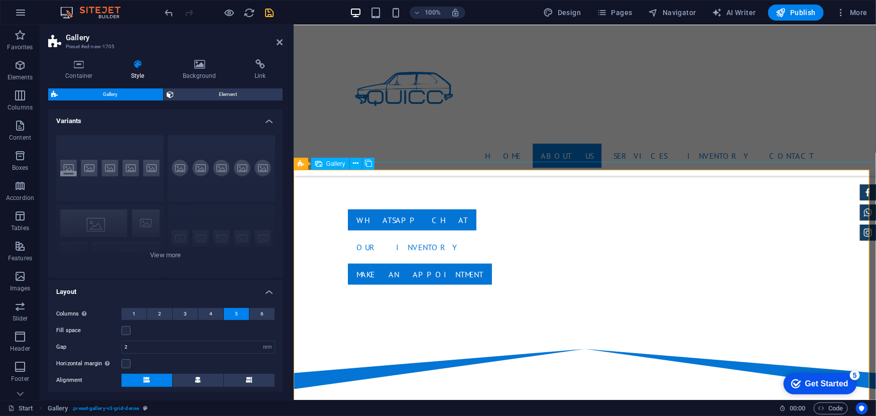
scroll to position [638, 0]
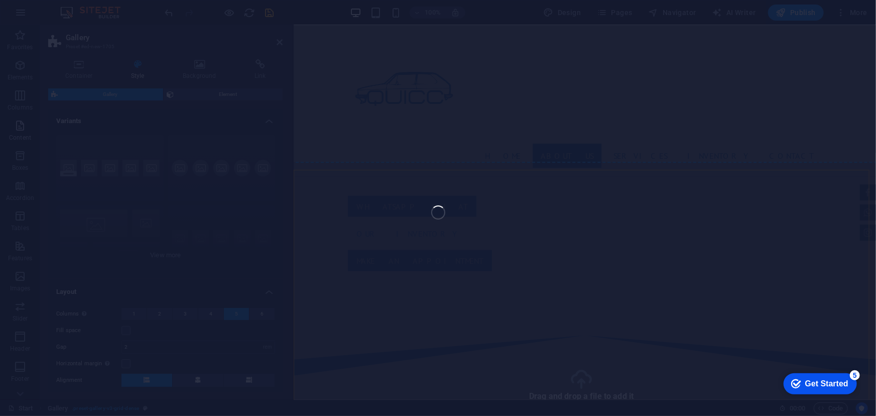
select select "4"
select select "px"
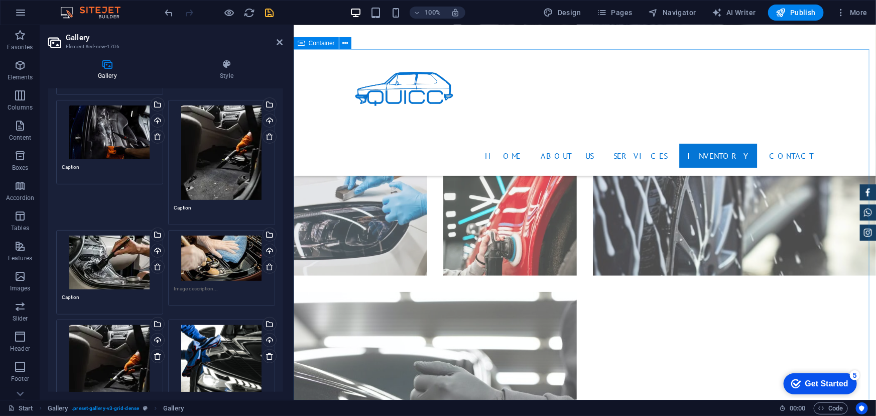
scroll to position [2327, 0]
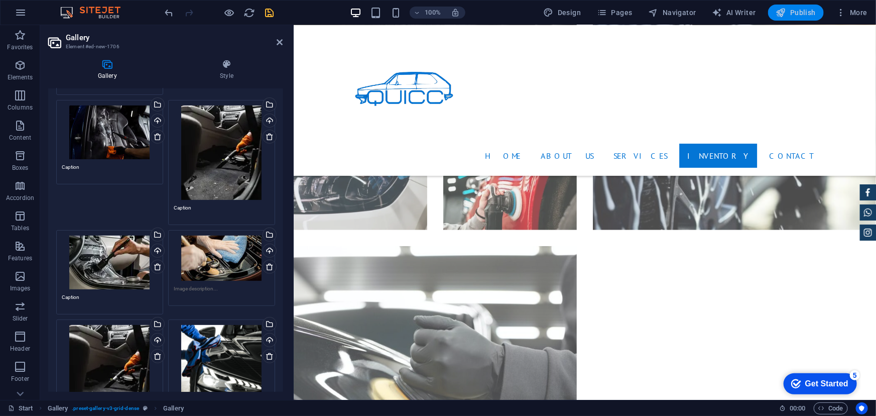
click at [796, 9] on span "Publish" at bounding box center [796, 13] width 40 height 10
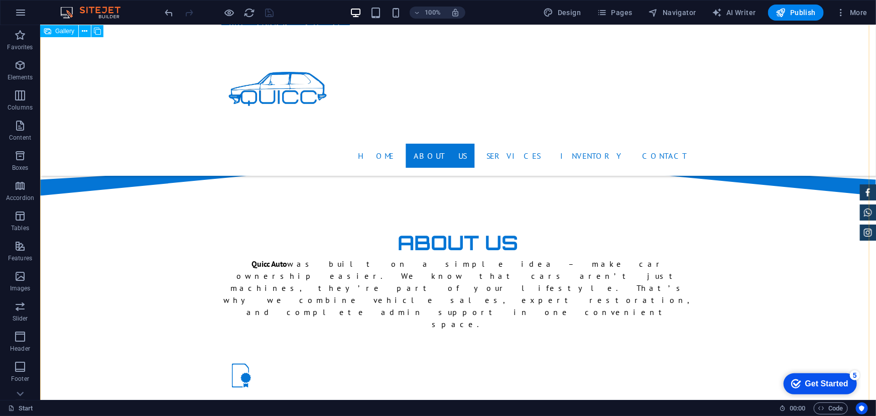
scroll to position [703, 0]
